Goal: Information Seeking & Learning: Learn about a topic

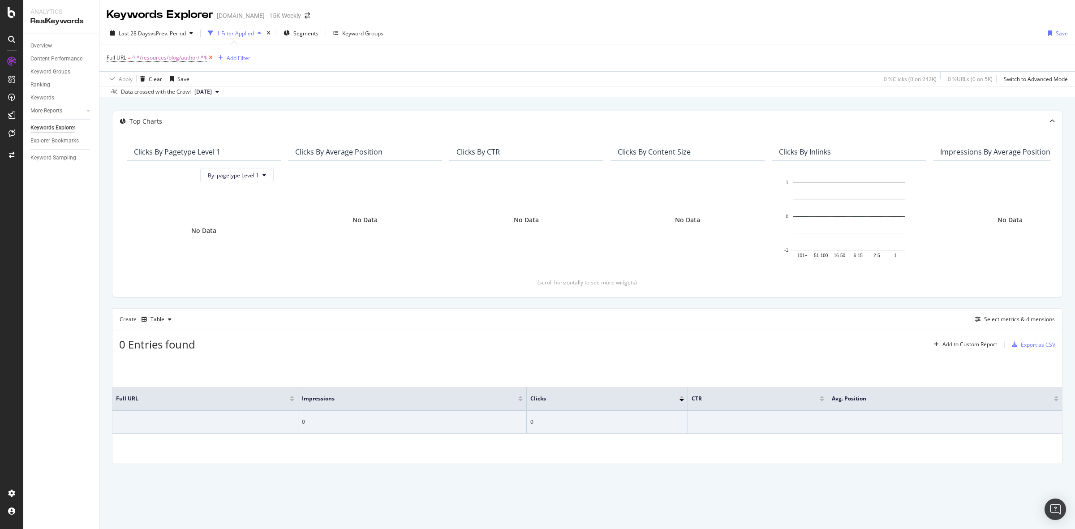
click at [211, 57] on icon at bounding box center [211, 57] width 8 height 9
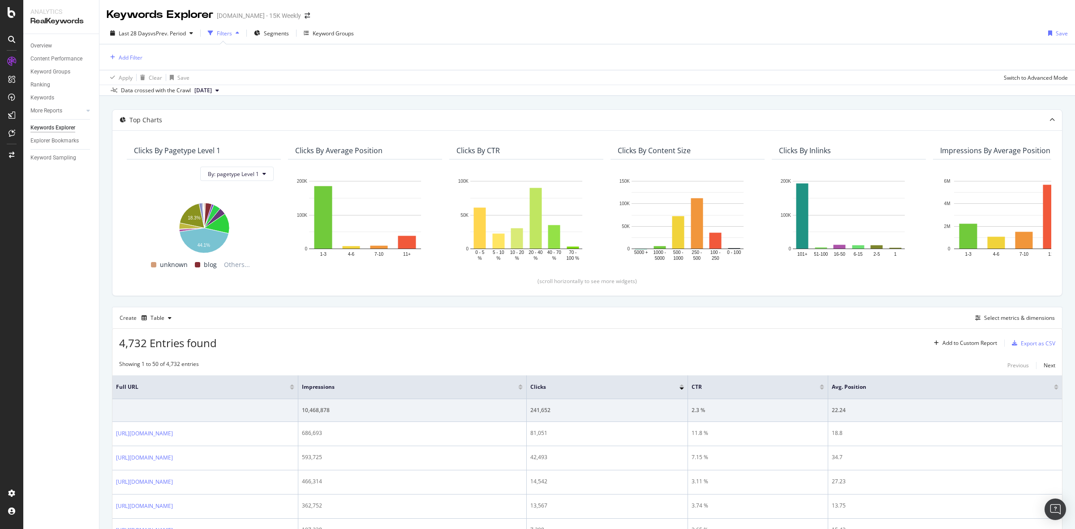
click at [229, 36] on div "Filters" at bounding box center [224, 34] width 15 height 8
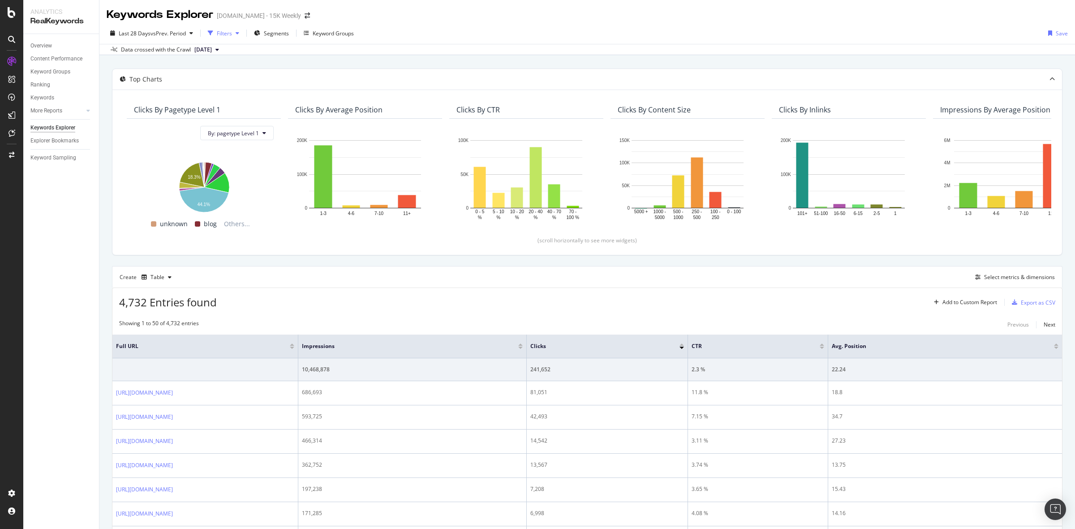
click at [229, 30] on div "Filters" at bounding box center [224, 34] width 15 height 8
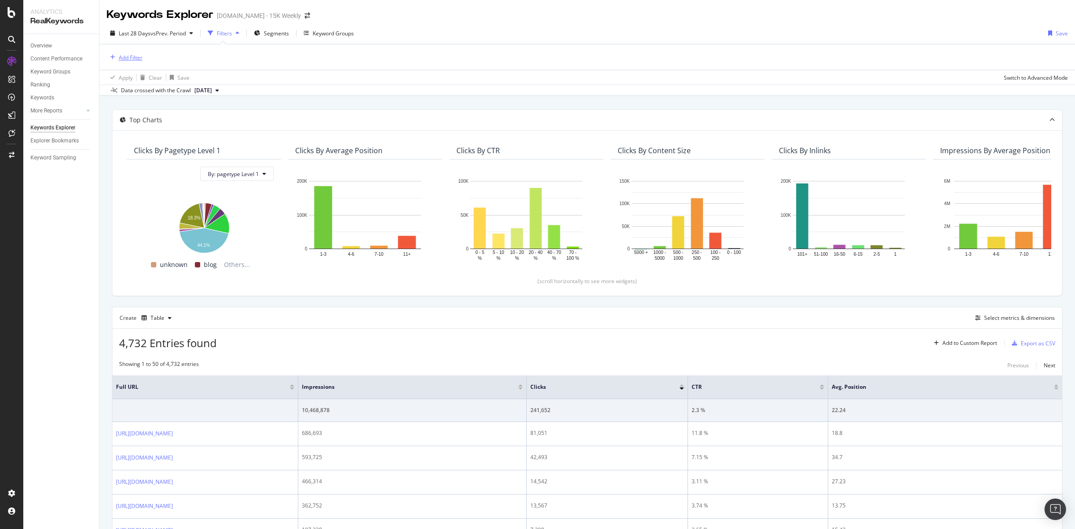
click at [133, 57] on div "Add Filter" at bounding box center [131, 58] width 24 height 8
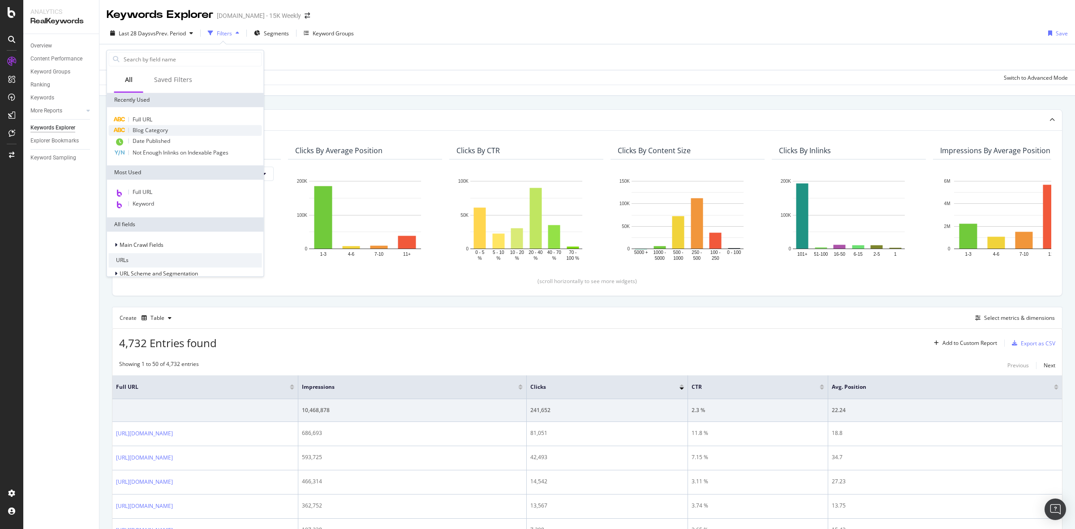
click at [172, 128] on div "Blog Category" at bounding box center [185, 130] width 153 height 11
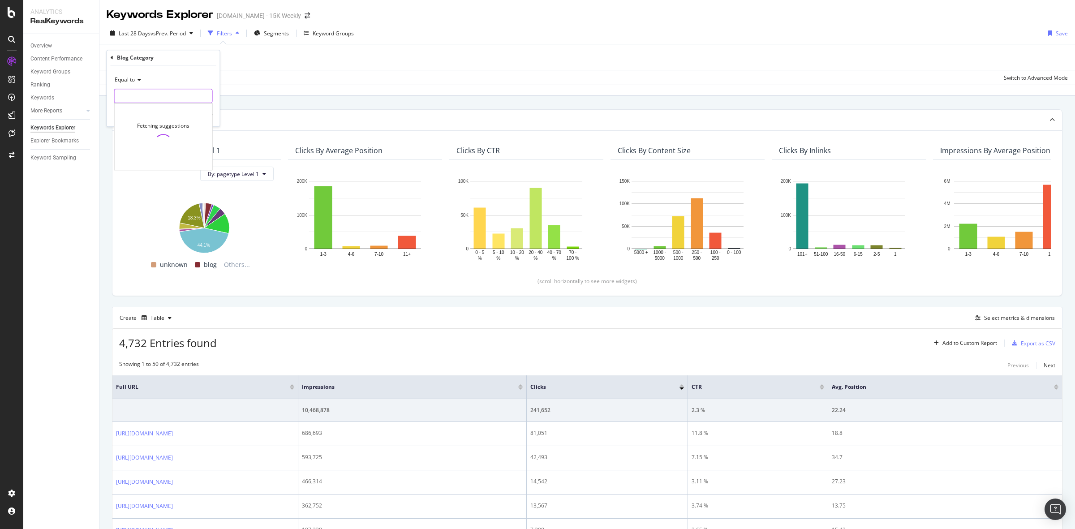
click at [156, 93] on input "text" at bounding box center [164, 96] width 98 height 14
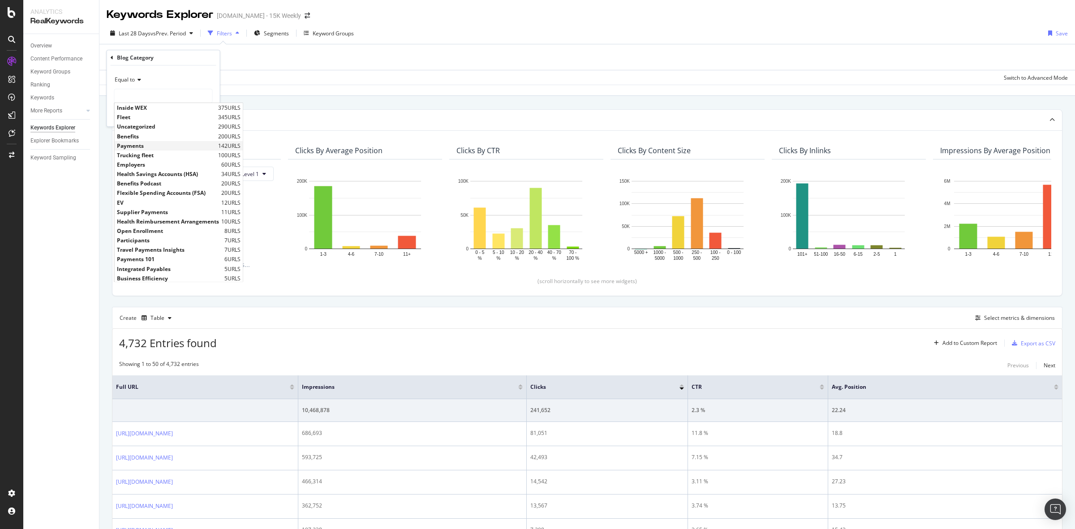
click at [155, 146] on span "Payments" at bounding box center [166, 146] width 99 height 8
type input "Payments"
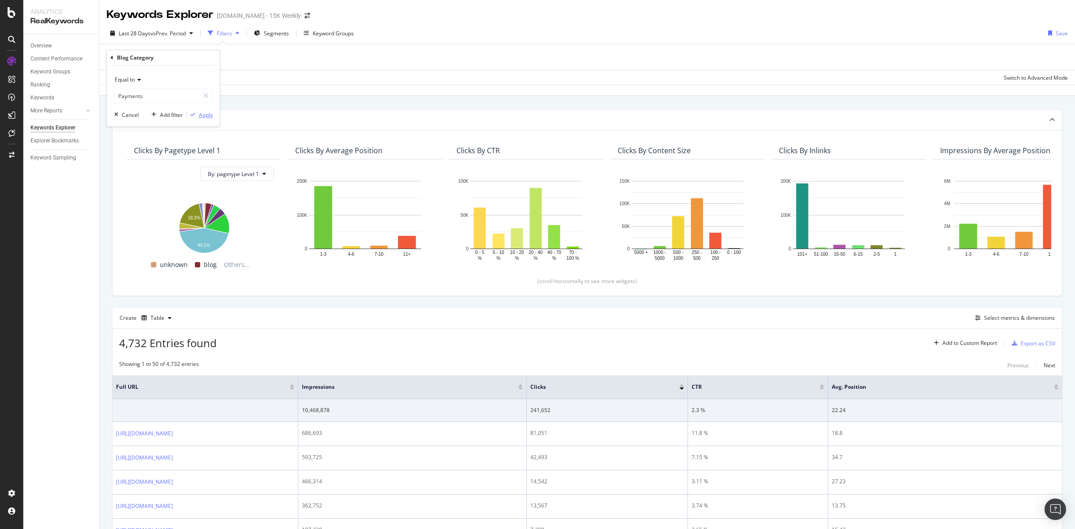
click at [203, 116] on div "Apply" at bounding box center [206, 115] width 14 height 8
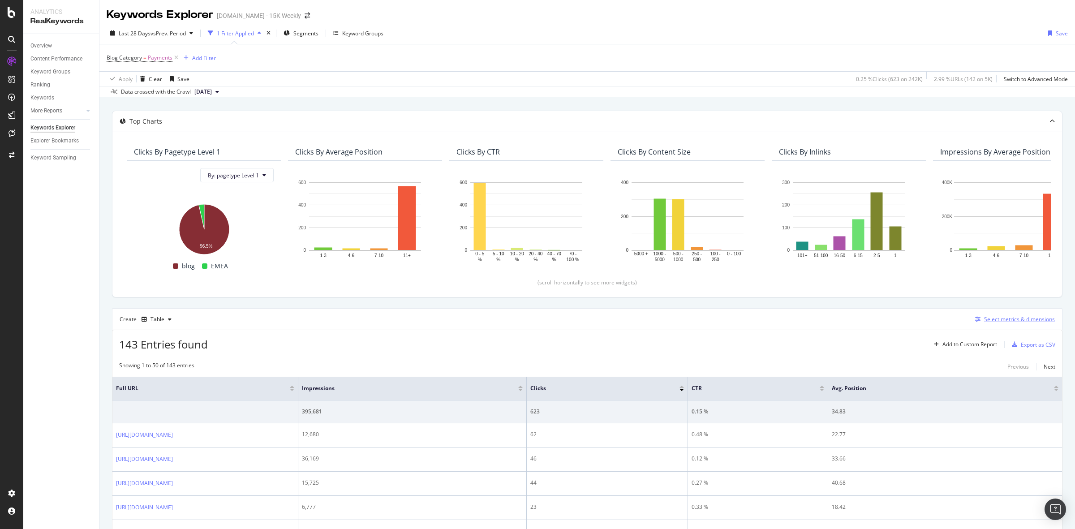
click at [990, 319] on div "Select metrics & dimensions" at bounding box center [1019, 319] width 71 height 8
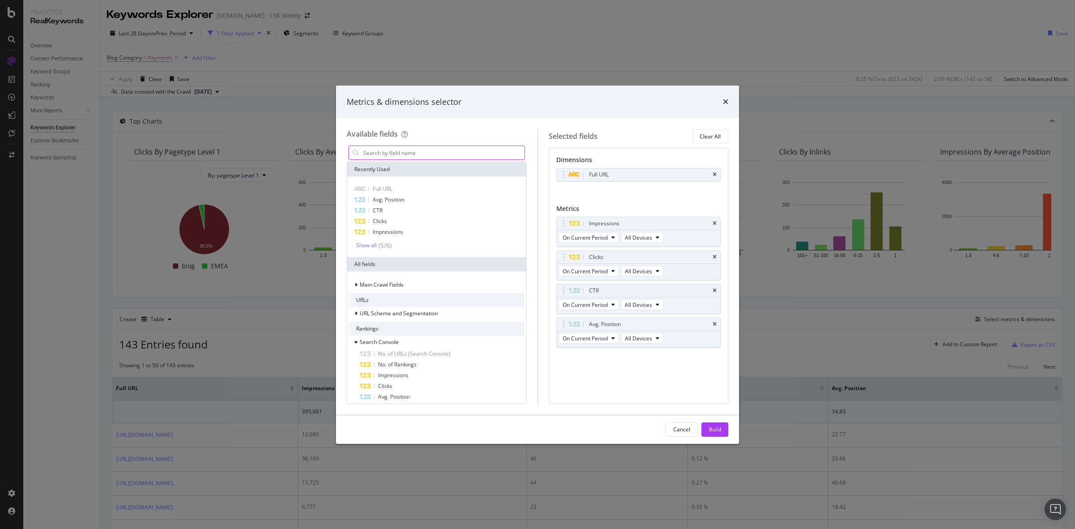
click at [440, 154] on input "modal" at bounding box center [444, 152] width 162 height 13
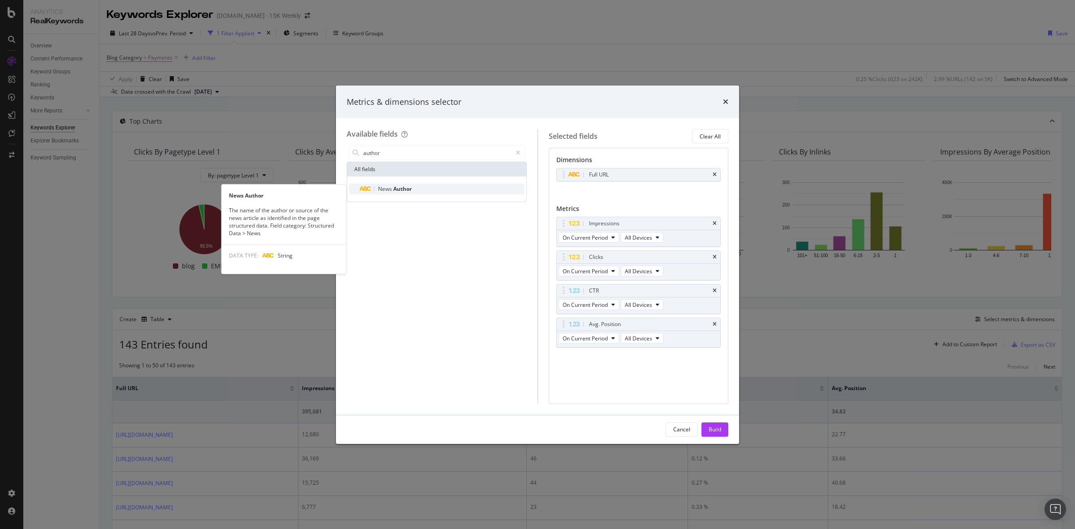
type input "author"
click at [422, 190] on div "News Author" at bounding box center [442, 189] width 165 height 11
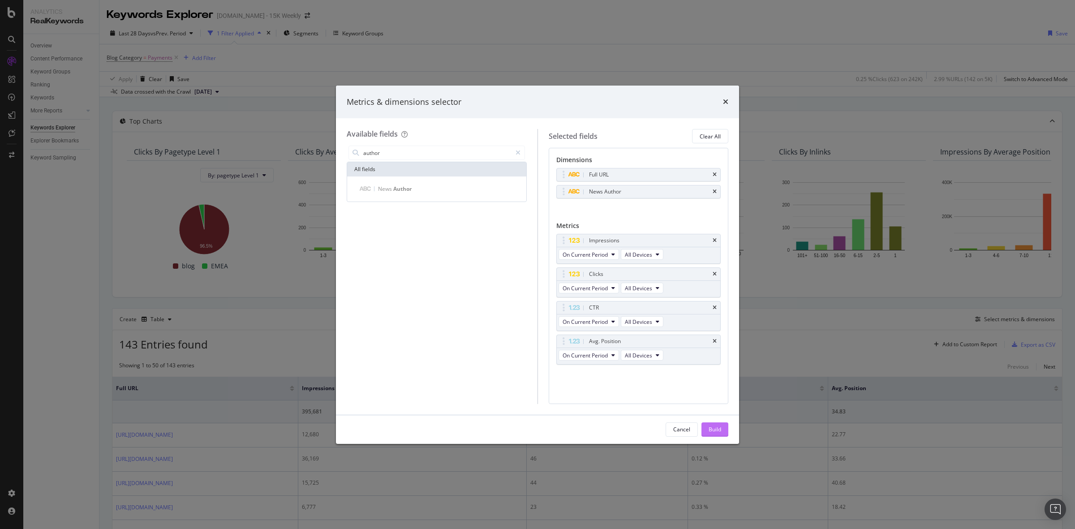
click at [714, 431] on div "Build" at bounding box center [715, 430] width 13 height 8
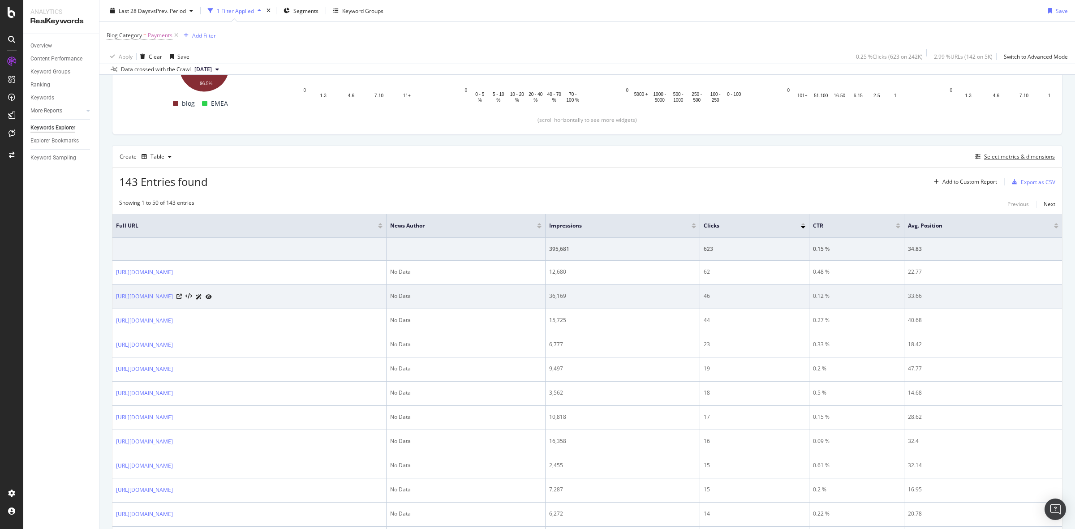
scroll to position [168, 0]
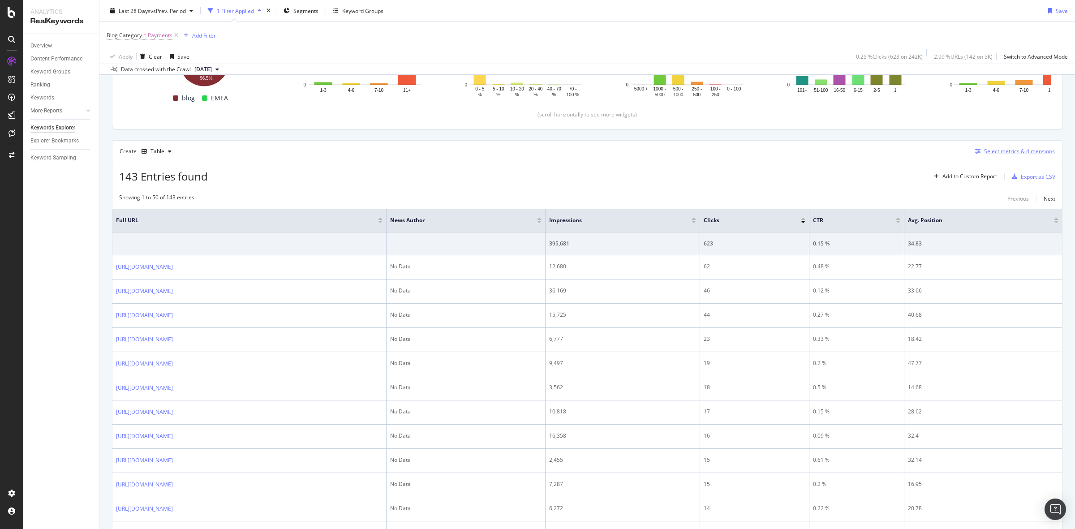
click at [989, 151] on div "Select metrics & dimensions" at bounding box center [1019, 151] width 71 height 8
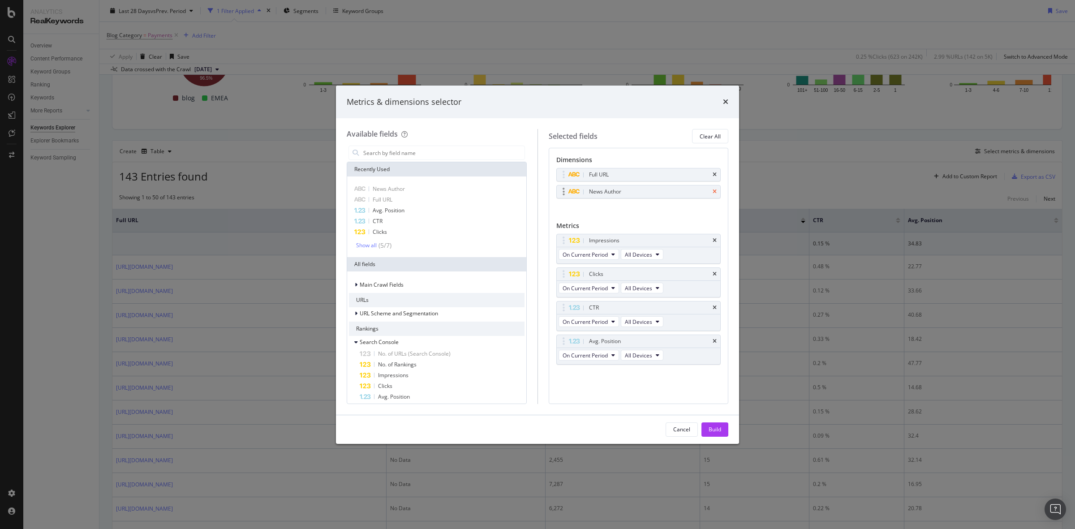
click at [714, 194] on icon "times" at bounding box center [715, 191] width 4 height 5
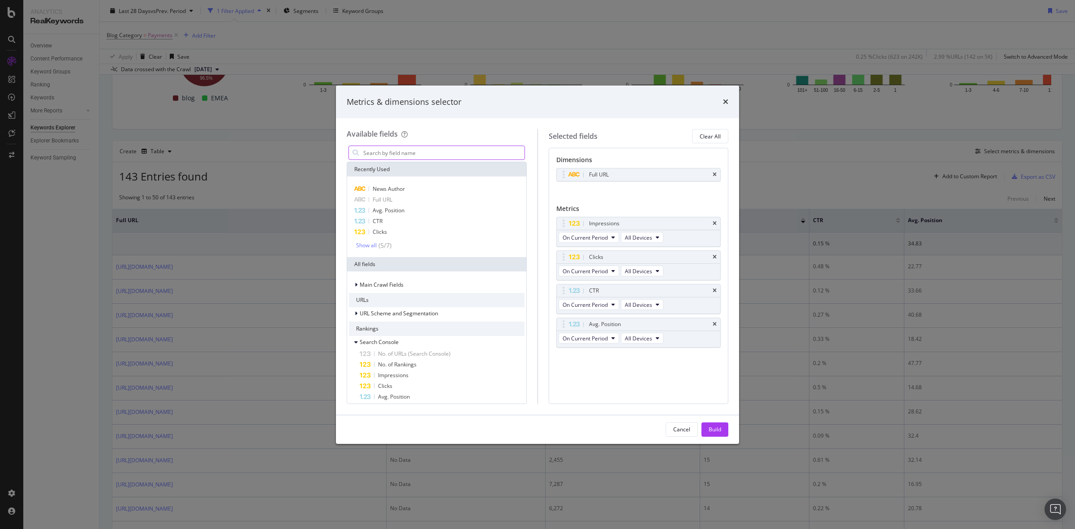
click at [446, 149] on input "modal" at bounding box center [444, 152] width 162 height 13
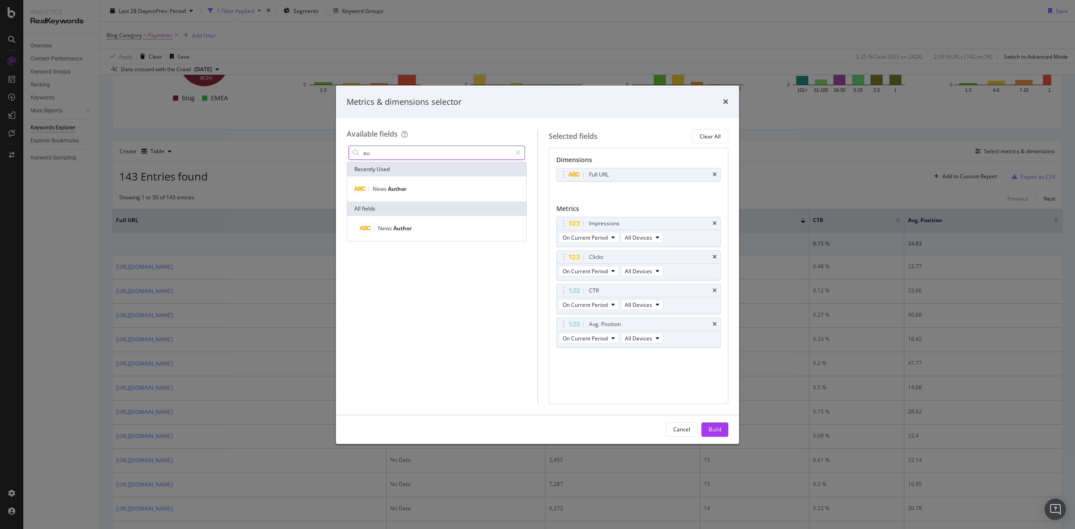
type input "a"
type input "b"
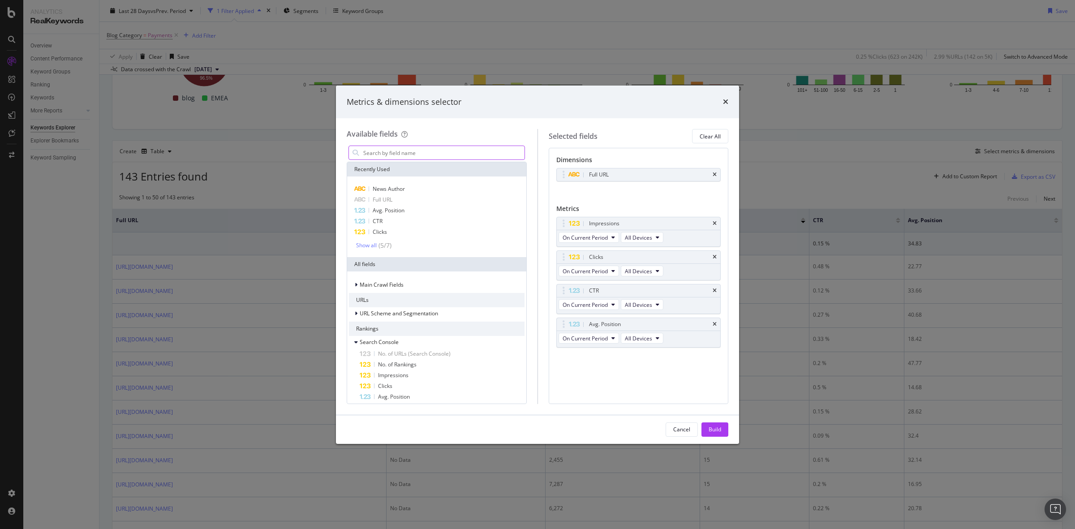
click at [432, 149] on input "modal" at bounding box center [444, 152] width 162 height 13
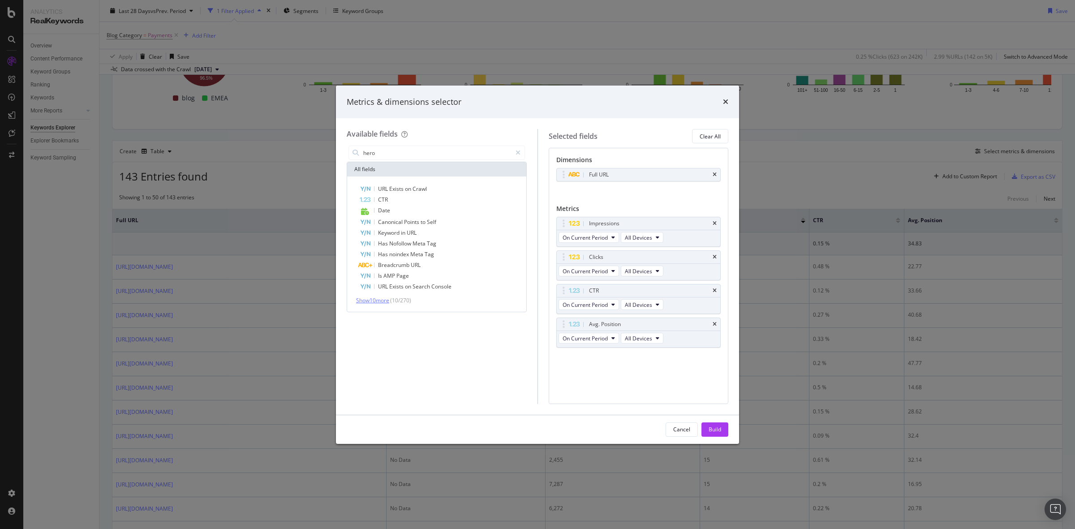
click at [384, 299] on span "Show 10 more" at bounding box center [372, 301] width 33 height 8
type input "a"
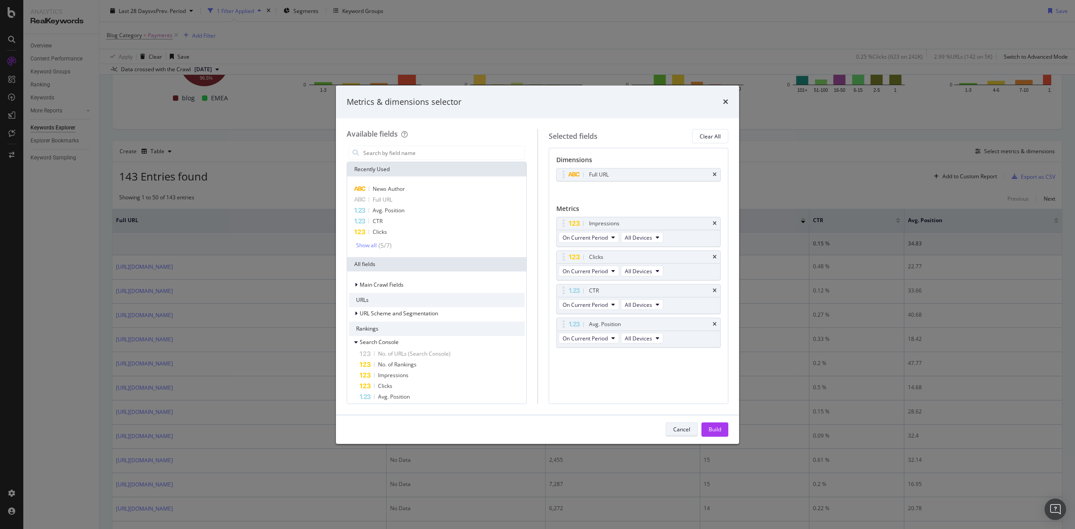
click at [673, 436] on button "Cancel" at bounding box center [682, 430] width 32 height 14
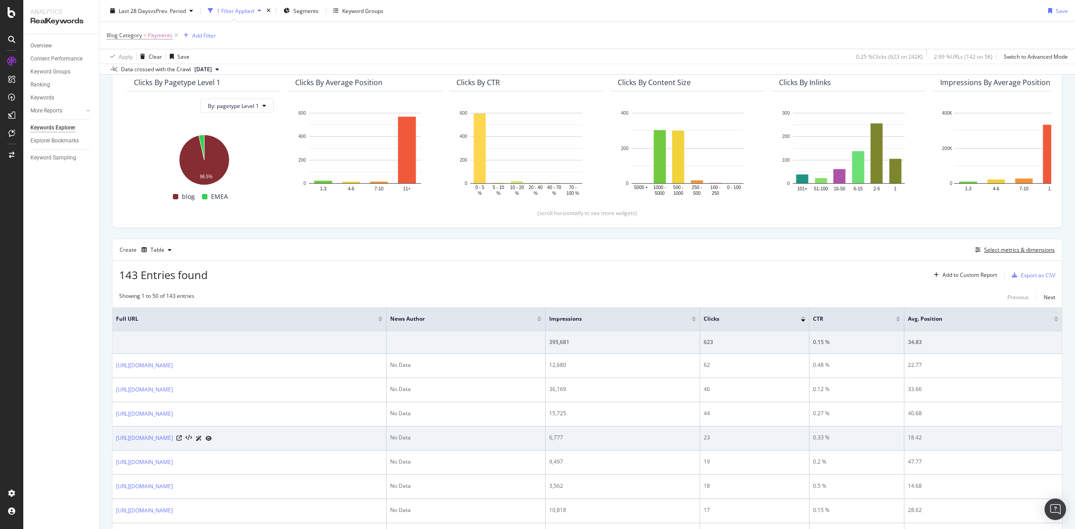
scroll to position [168, 0]
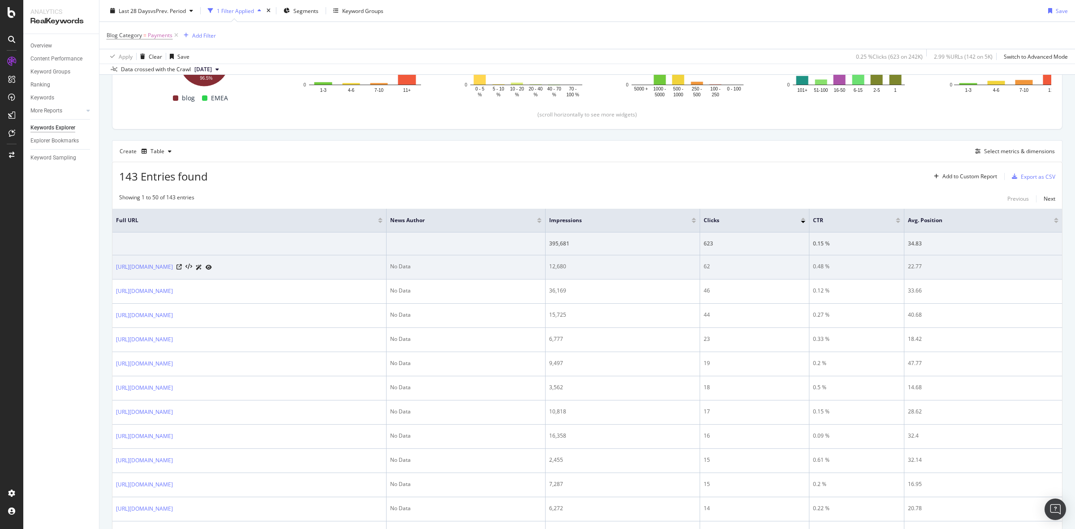
click at [212, 265] on div at bounding box center [194, 267] width 35 height 9
click at [182, 267] on icon at bounding box center [179, 266] width 5 height 5
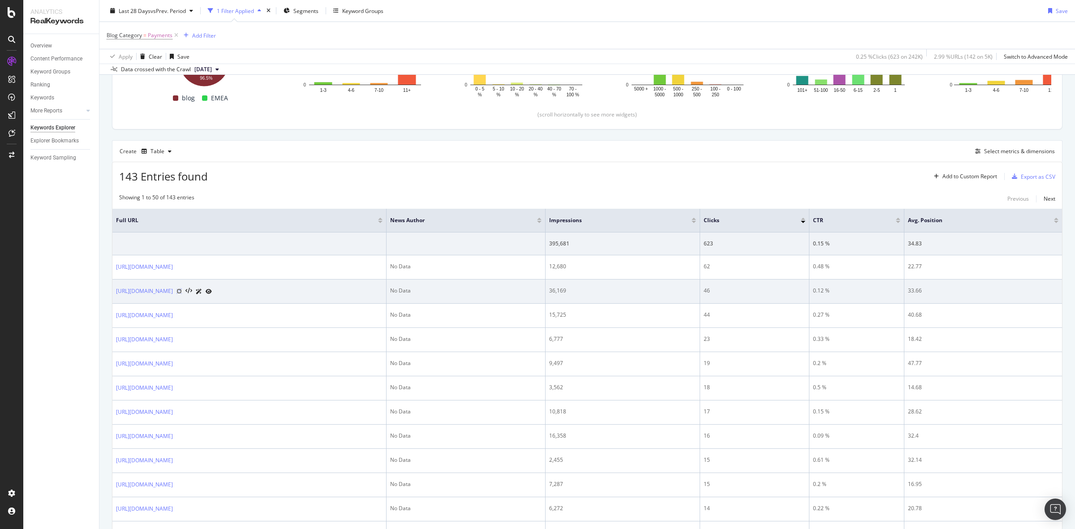
click at [182, 293] on icon at bounding box center [179, 291] width 5 height 5
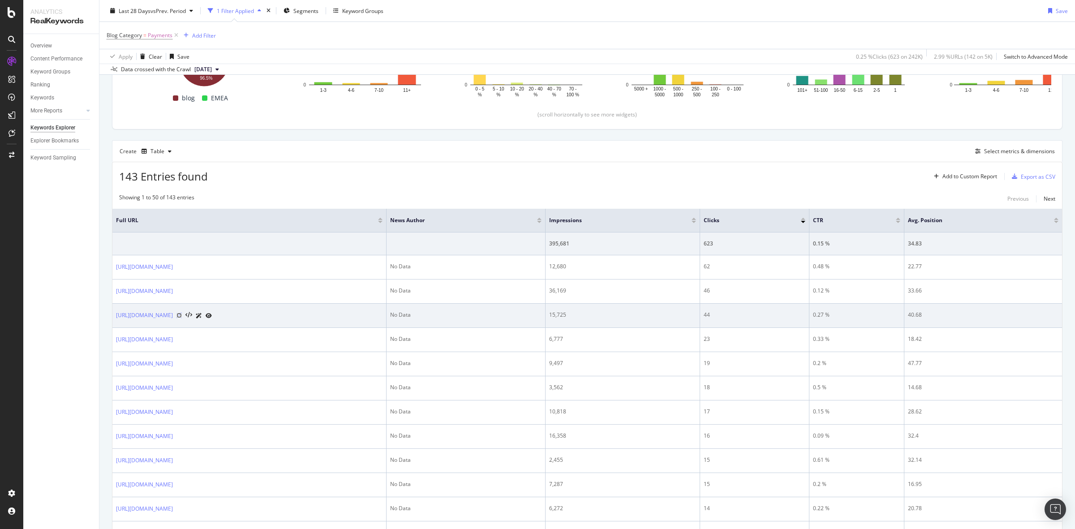
click at [182, 318] on icon at bounding box center [179, 315] width 5 height 5
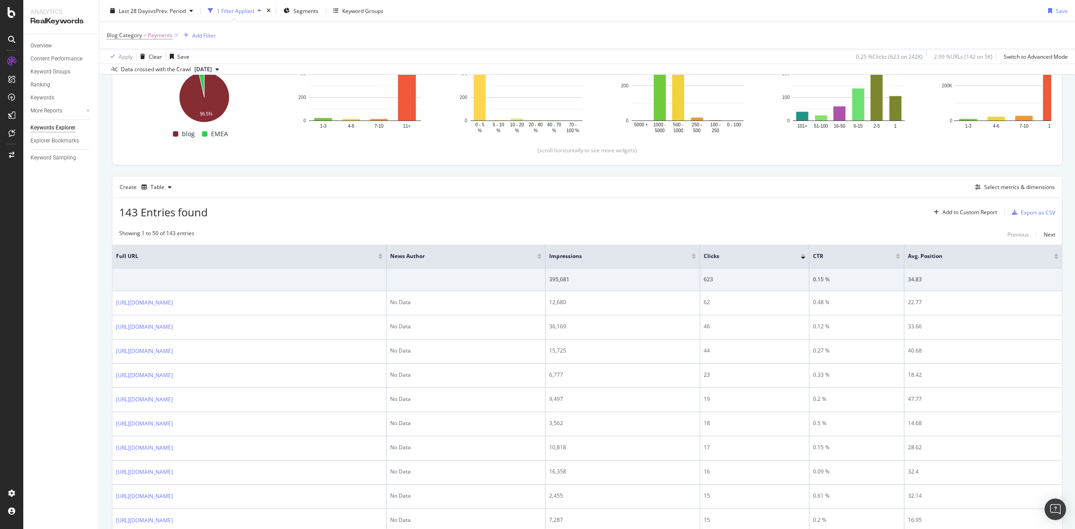
scroll to position [0, 0]
